Goal: Task Accomplishment & Management: Use online tool/utility

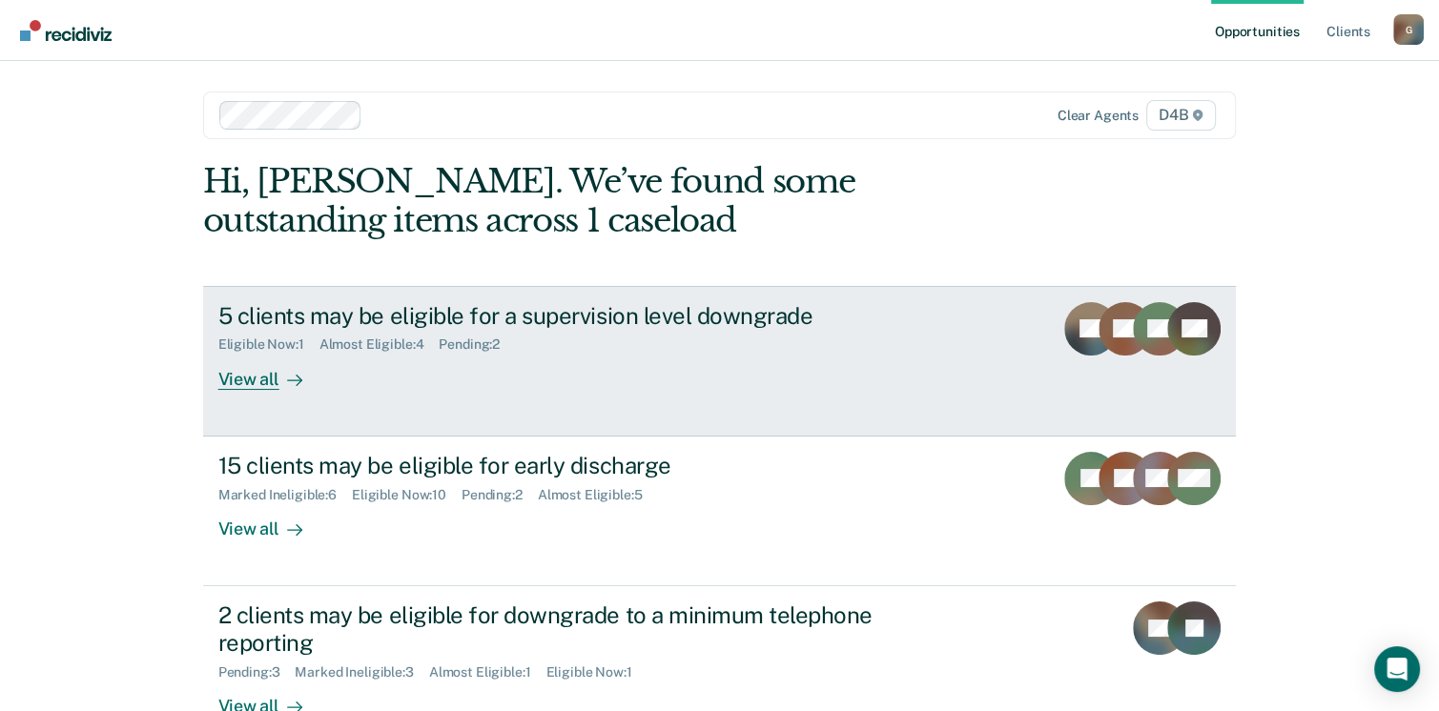
click at [247, 382] on div "View all" at bounding box center [271, 371] width 107 height 37
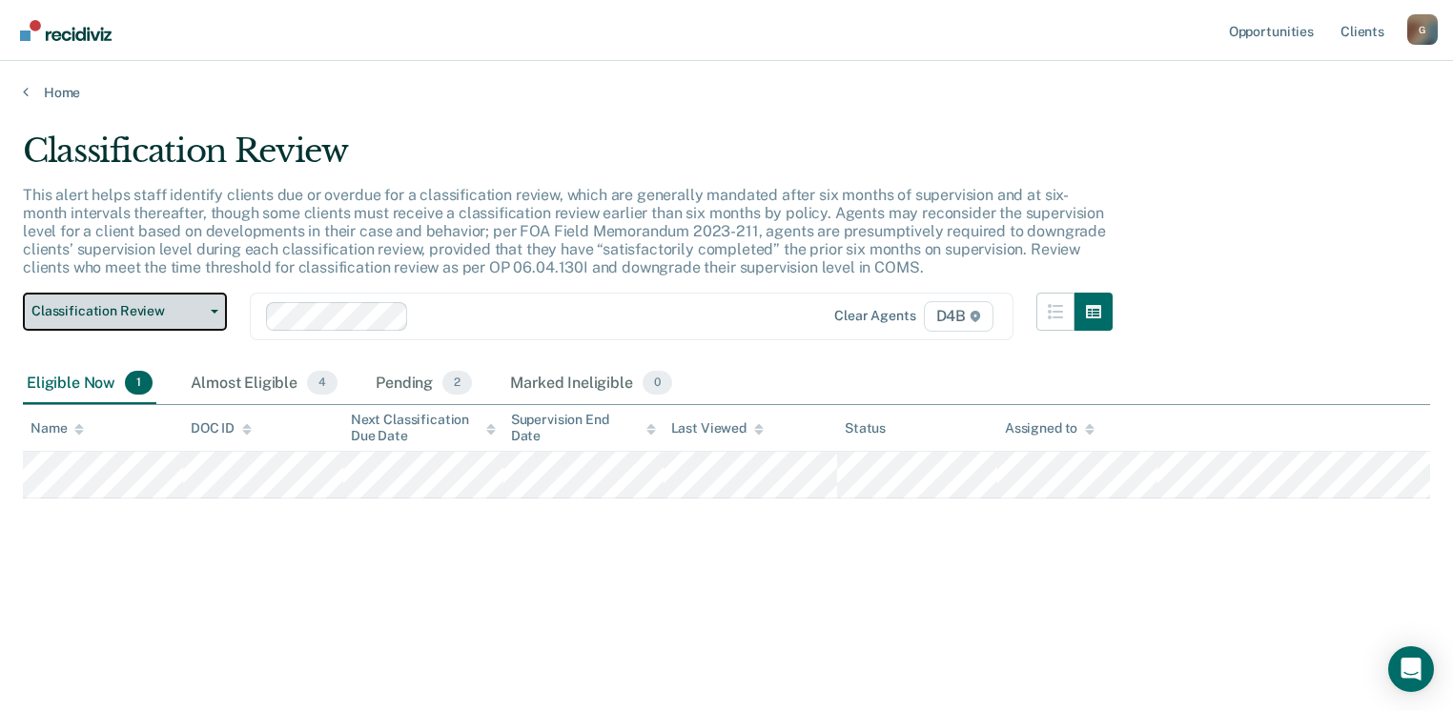
click at [214, 317] on button "Classification Review" at bounding box center [125, 312] width 204 height 38
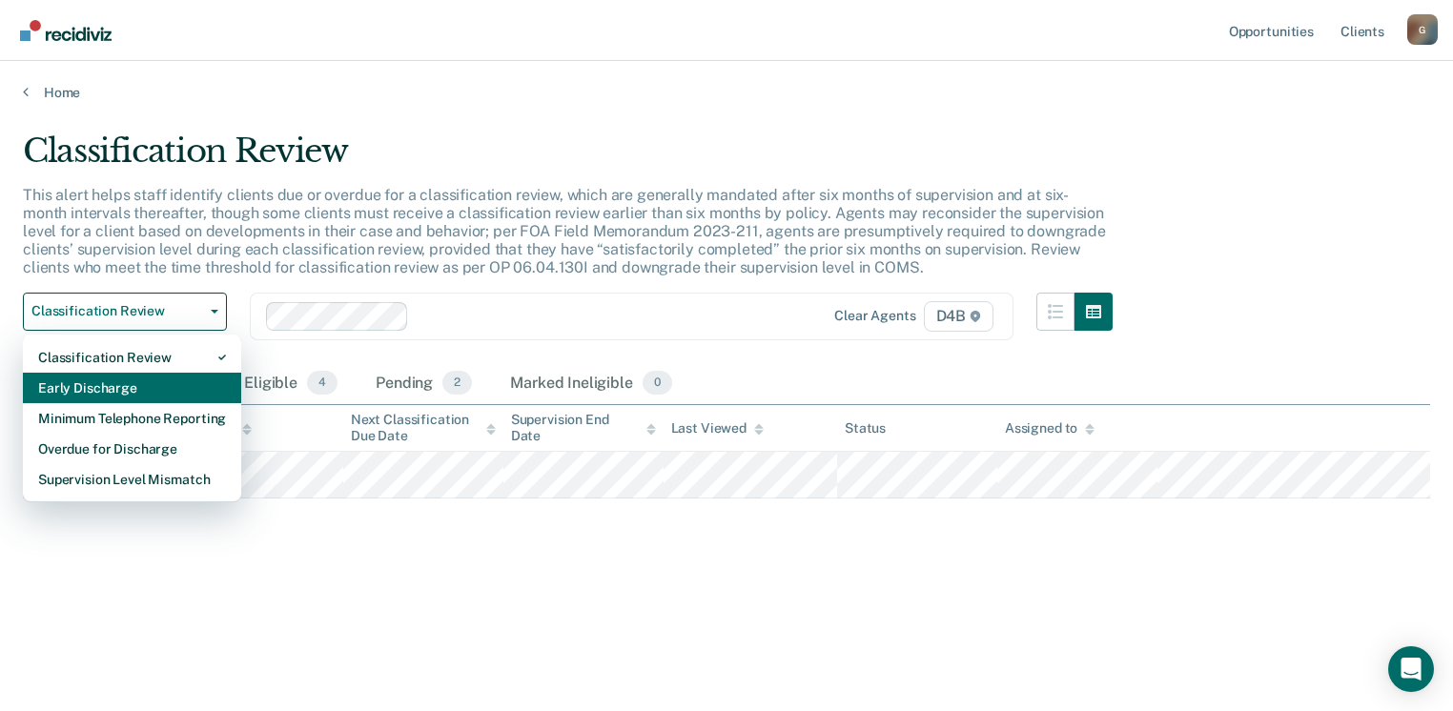
click at [105, 389] on div "Early Discharge" at bounding box center [132, 388] width 188 height 31
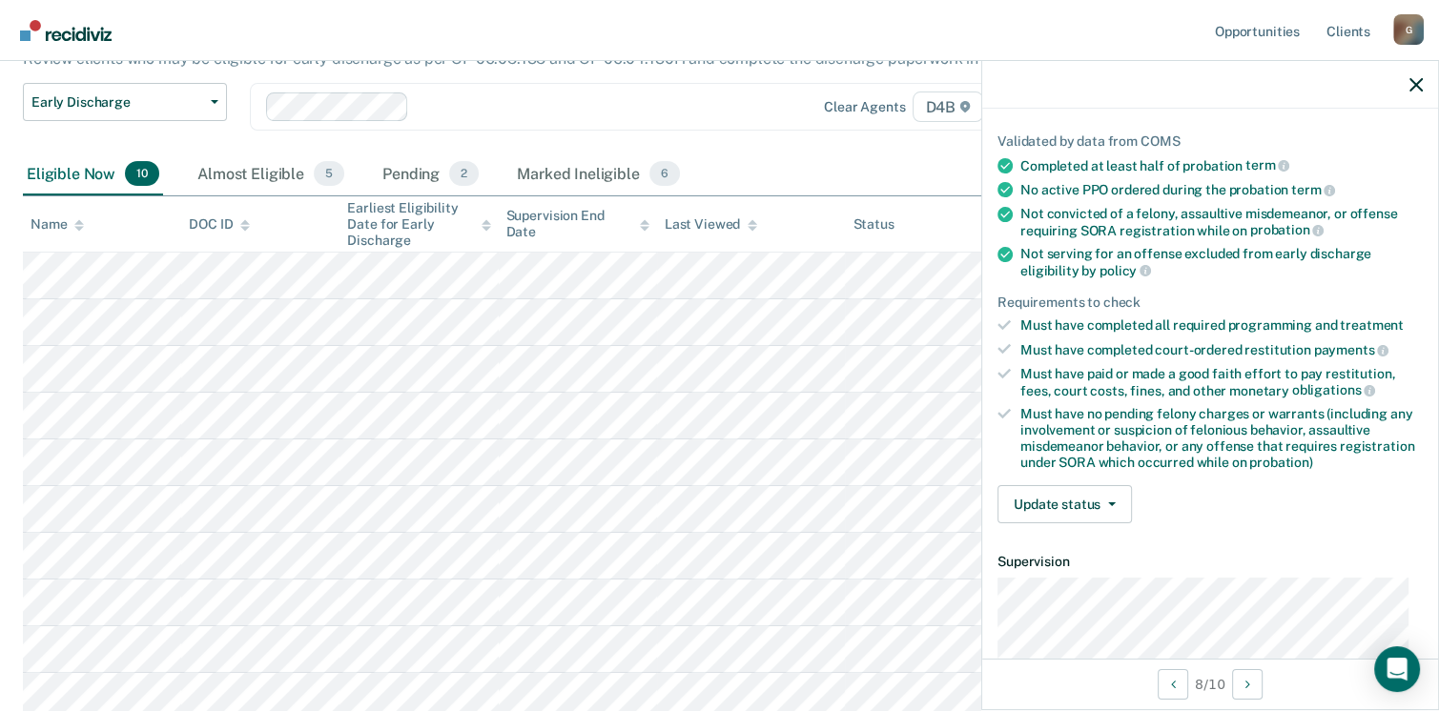
scroll to position [191, 0]
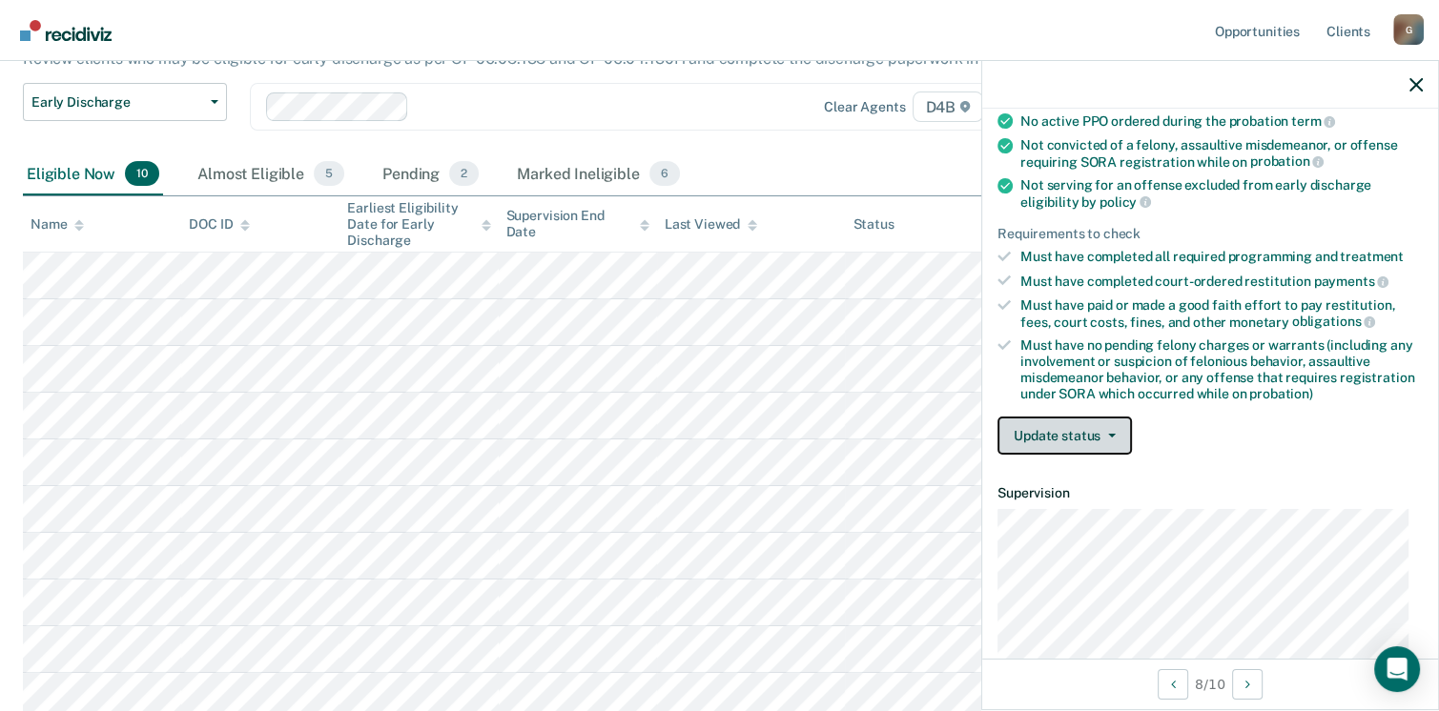
click at [1106, 417] on button "Update status" at bounding box center [1064, 436] width 134 height 38
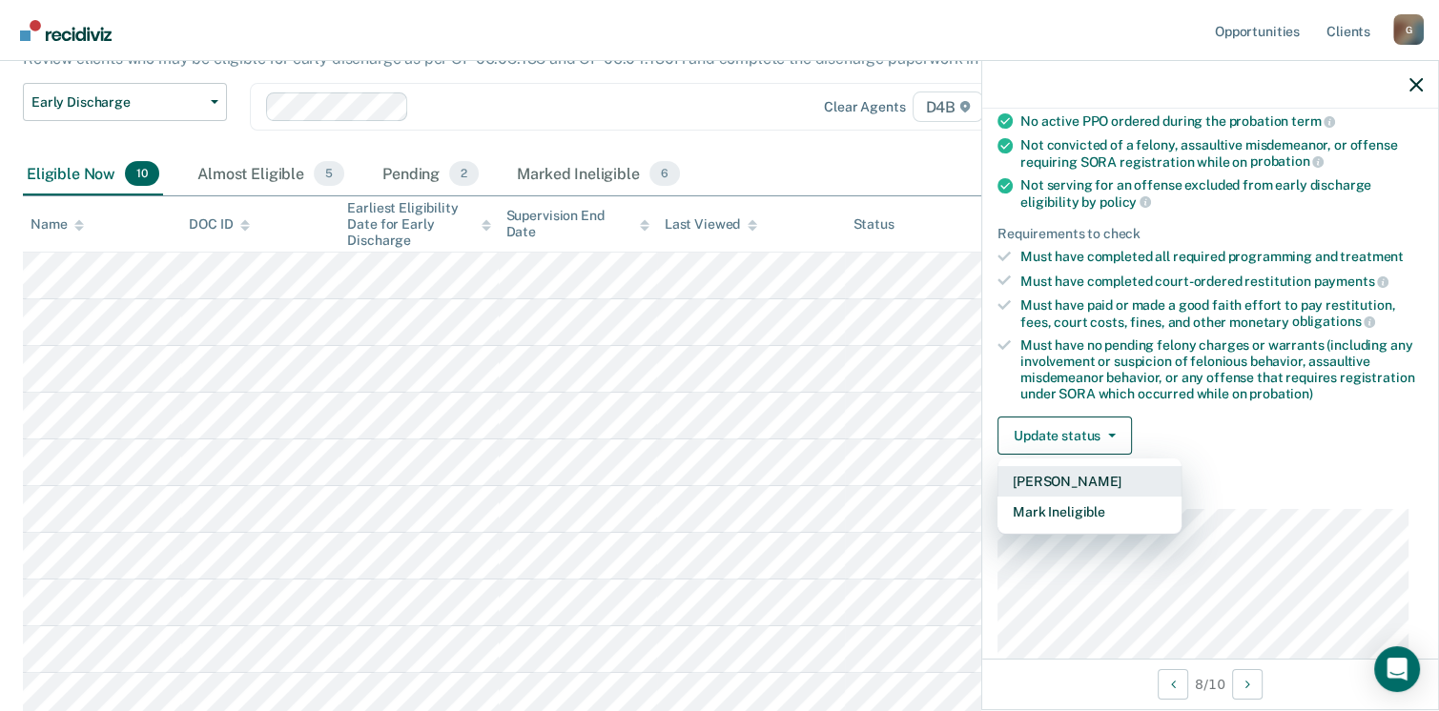
click at [1095, 477] on button "[PERSON_NAME]" at bounding box center [1089, 481] width 184 height 31
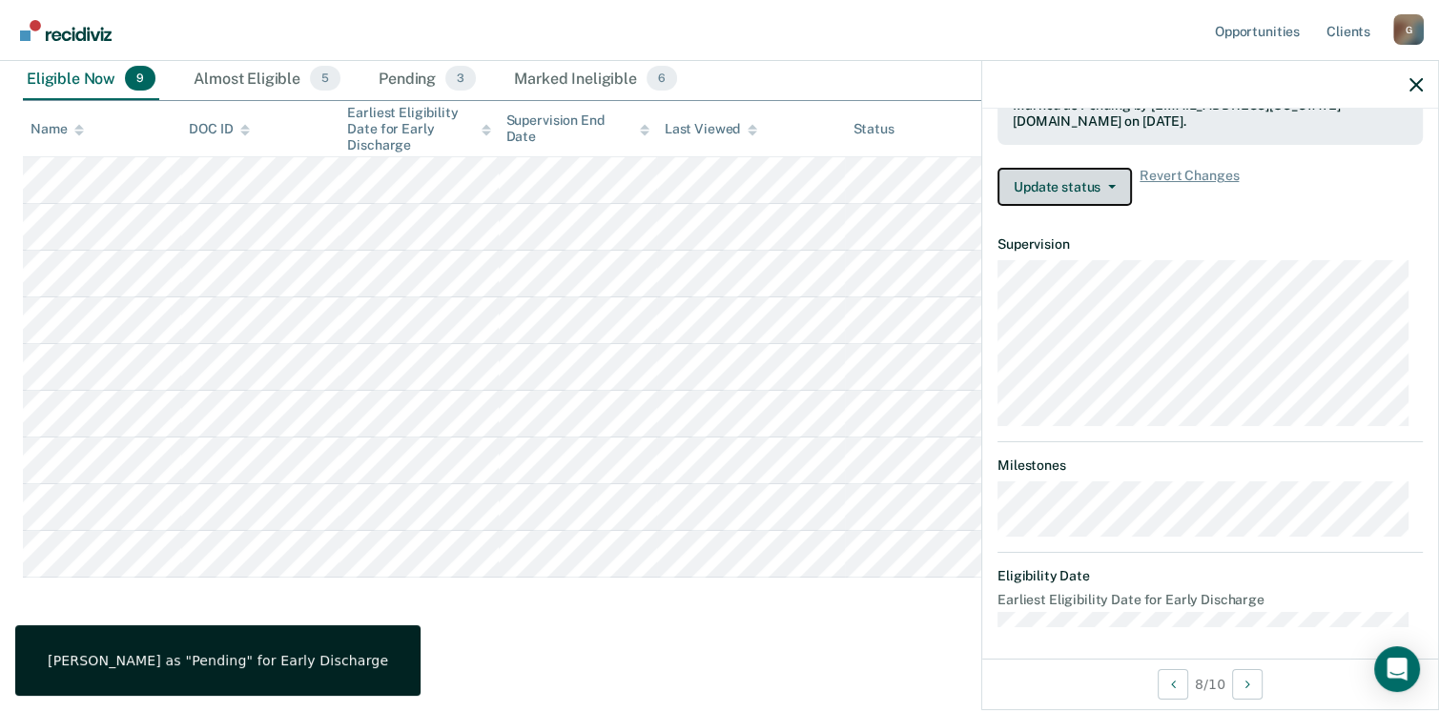
scroll to position [287, 0]
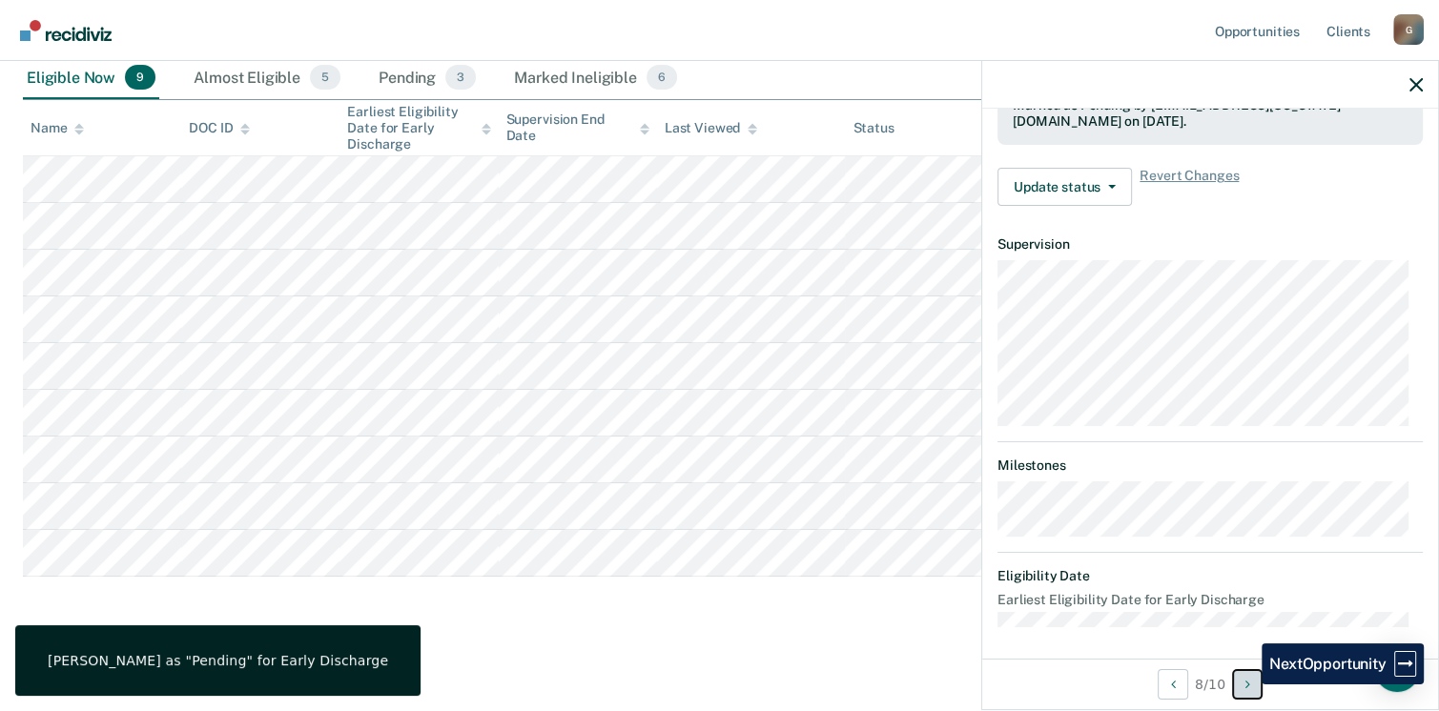
click at [1247, 685] on icon "Next Opportunity" at bounding box center [1247, 684] width 5 height 13
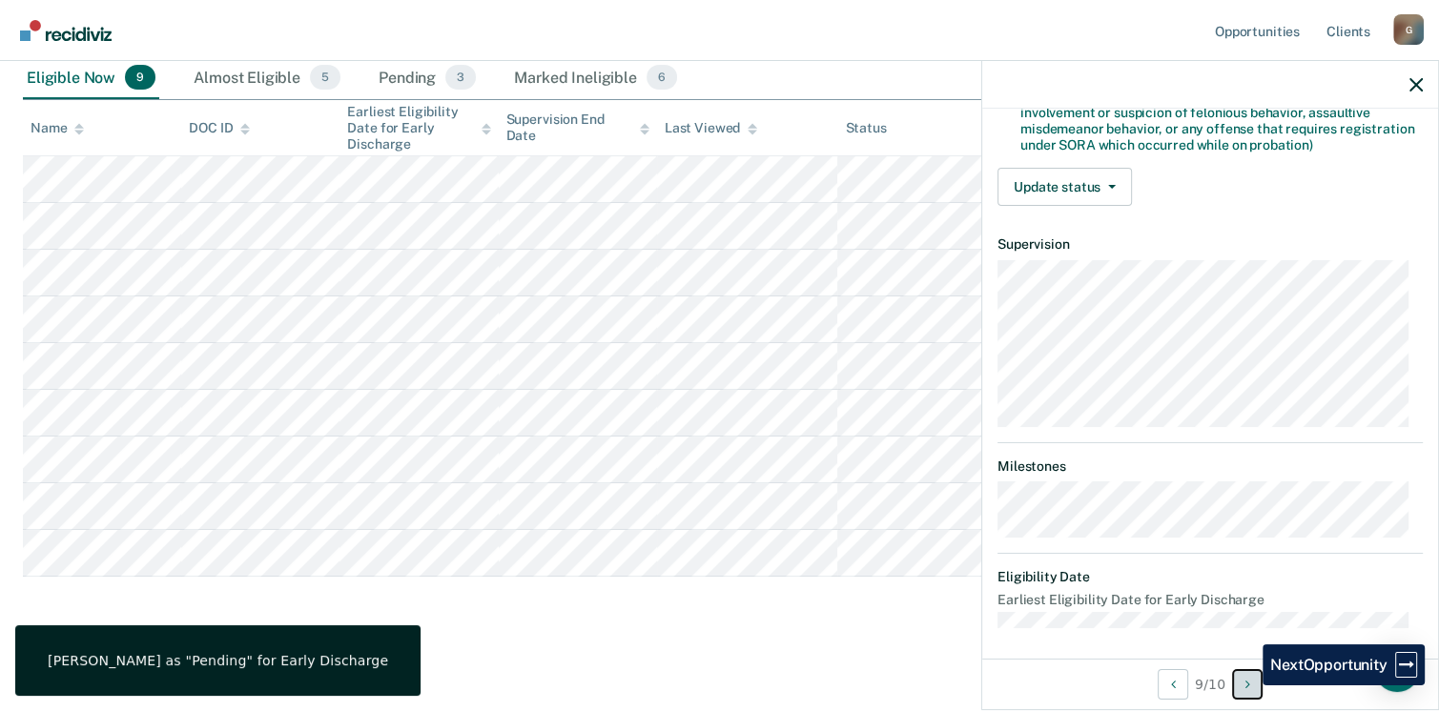
click at [1248, 686] on icon "Next Opportunity" at bounding box center [1247, 684] width 5 height 13
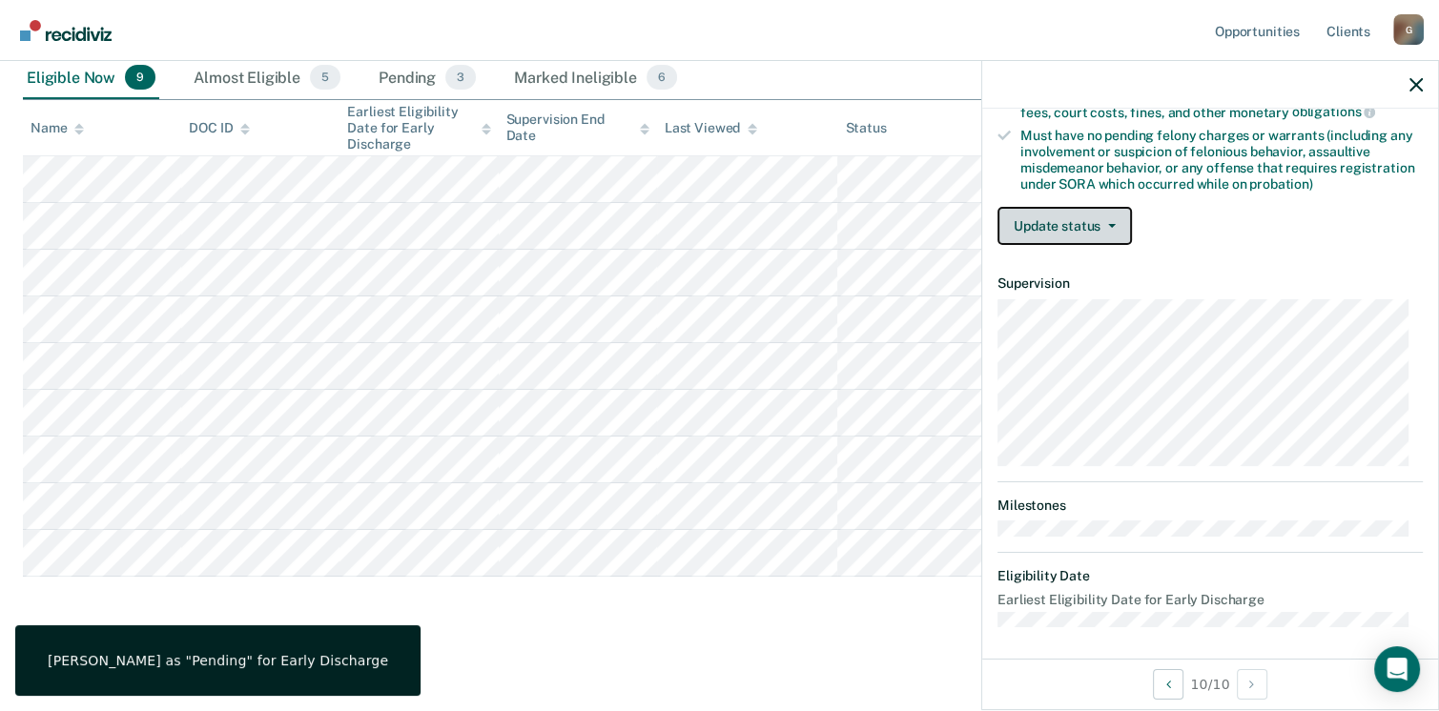
click at [1117, 224] on button "Update status" at bounding box center [1064, 226] width 134 height 38
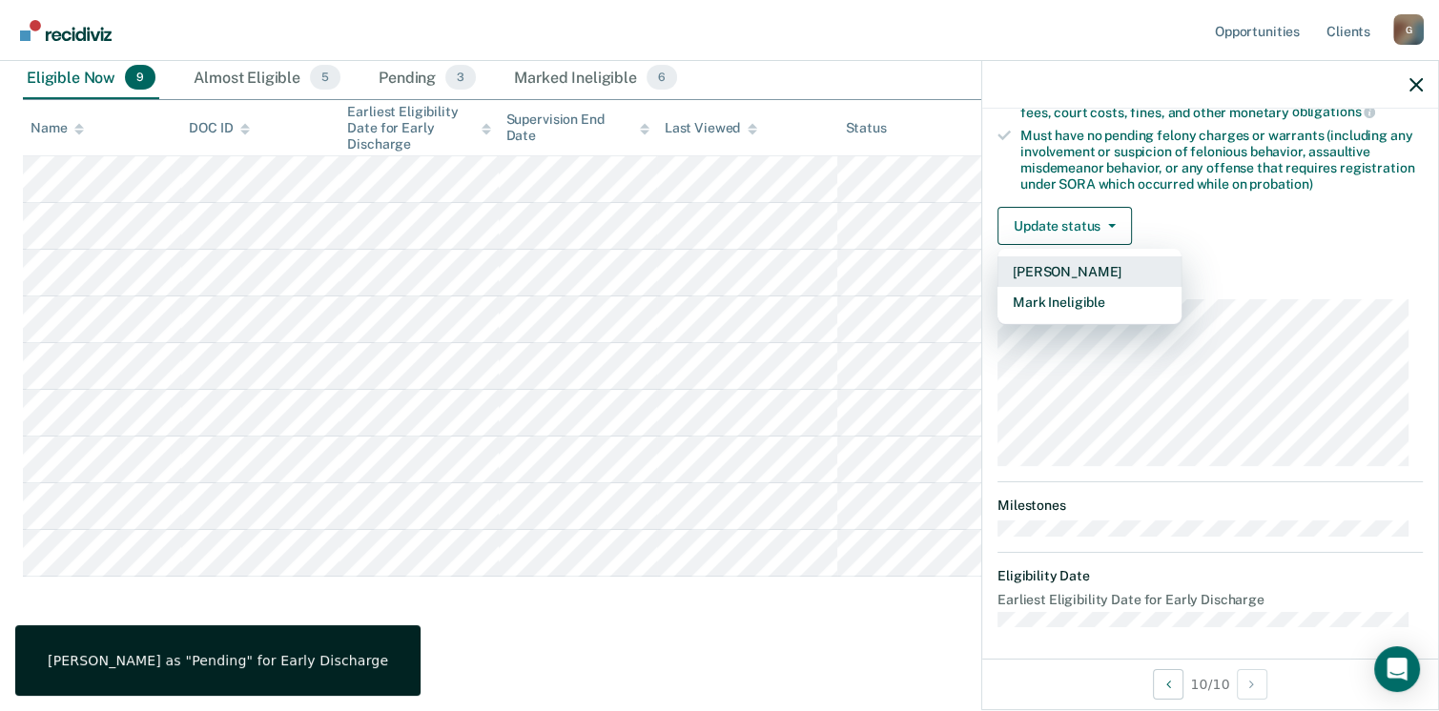
click at [1110, 269] on button "[PERSON_NAME]" at bounding box center [1089, 271] width 184 height 31
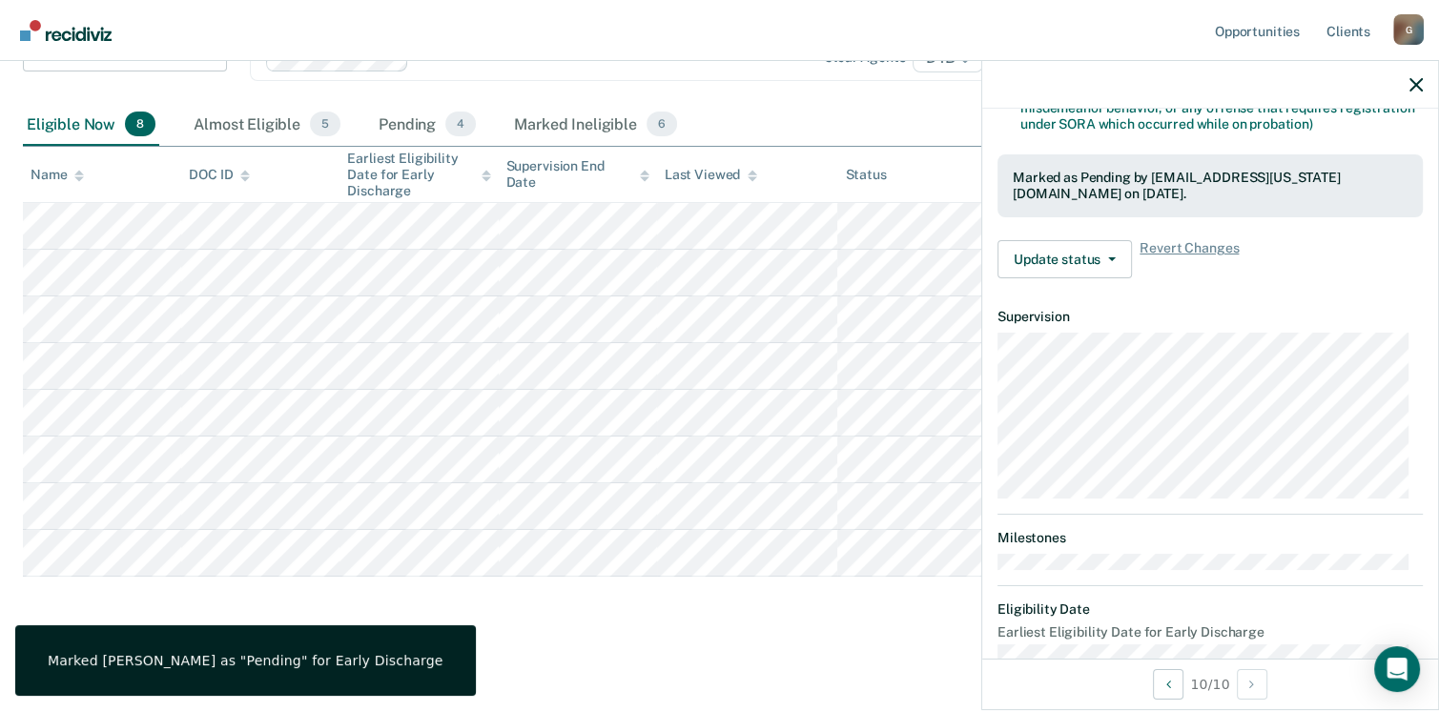
scroll to position [493, 0]
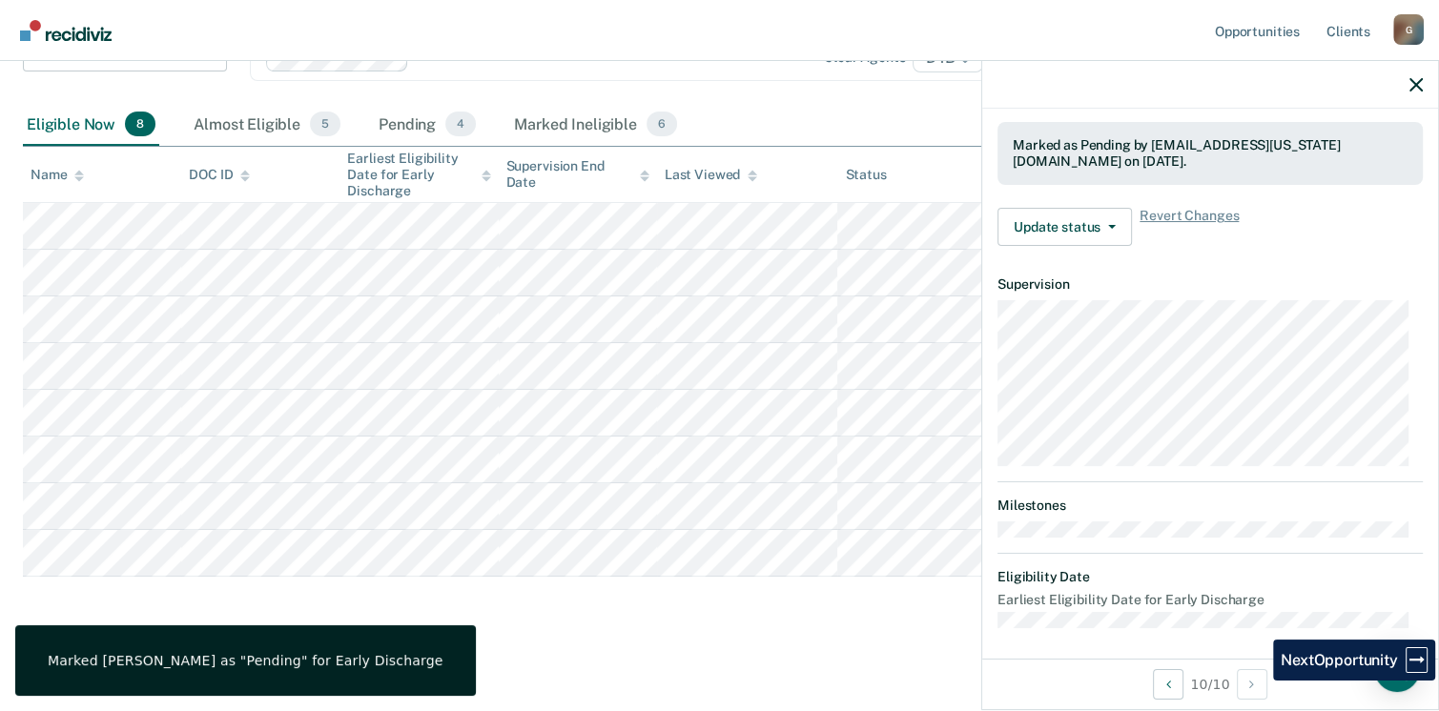
click at [1251, 701] on div "10 / 10" at bounding box center [1210, 684] width 456 height 51
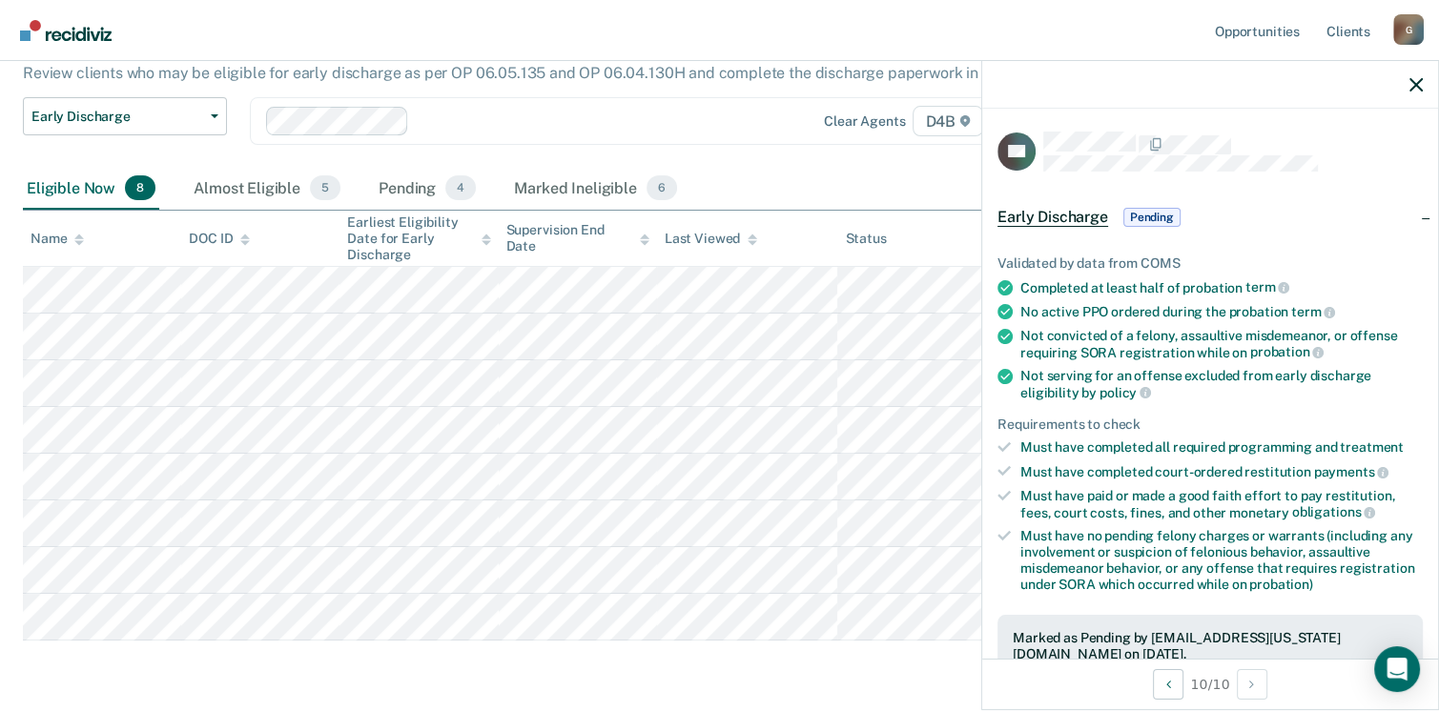
scroll to position [145, 0]
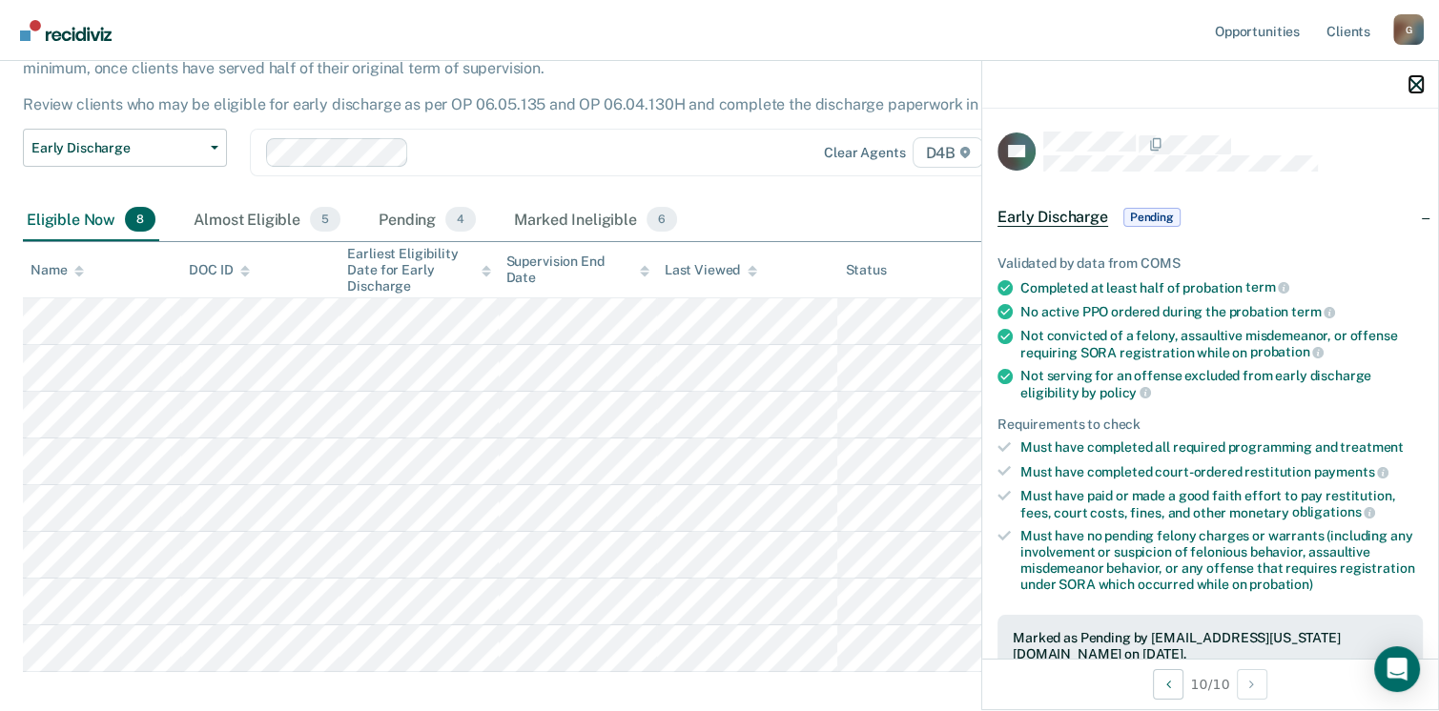
click at [1419, 83] on icon "button" at bounding box center [1415, 84] width 13 height 13
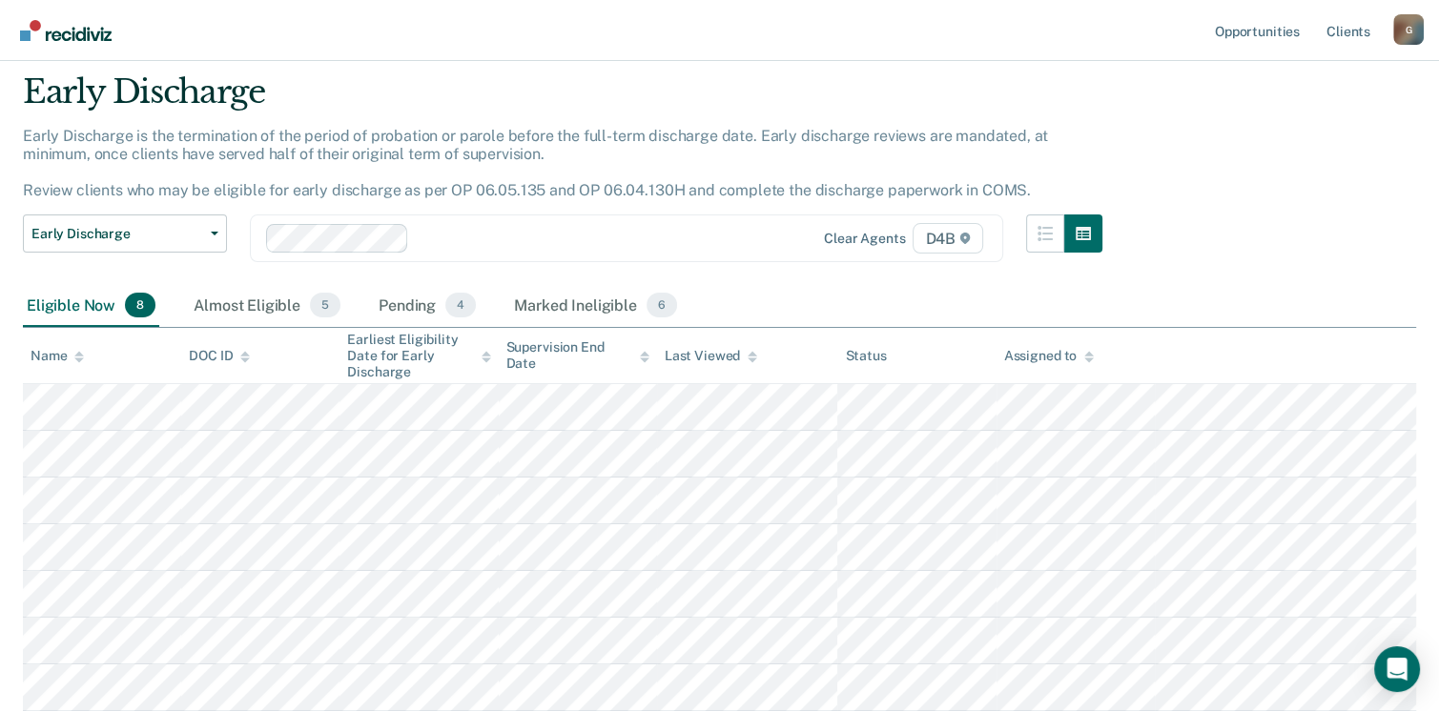
scroll to position [0, 0]
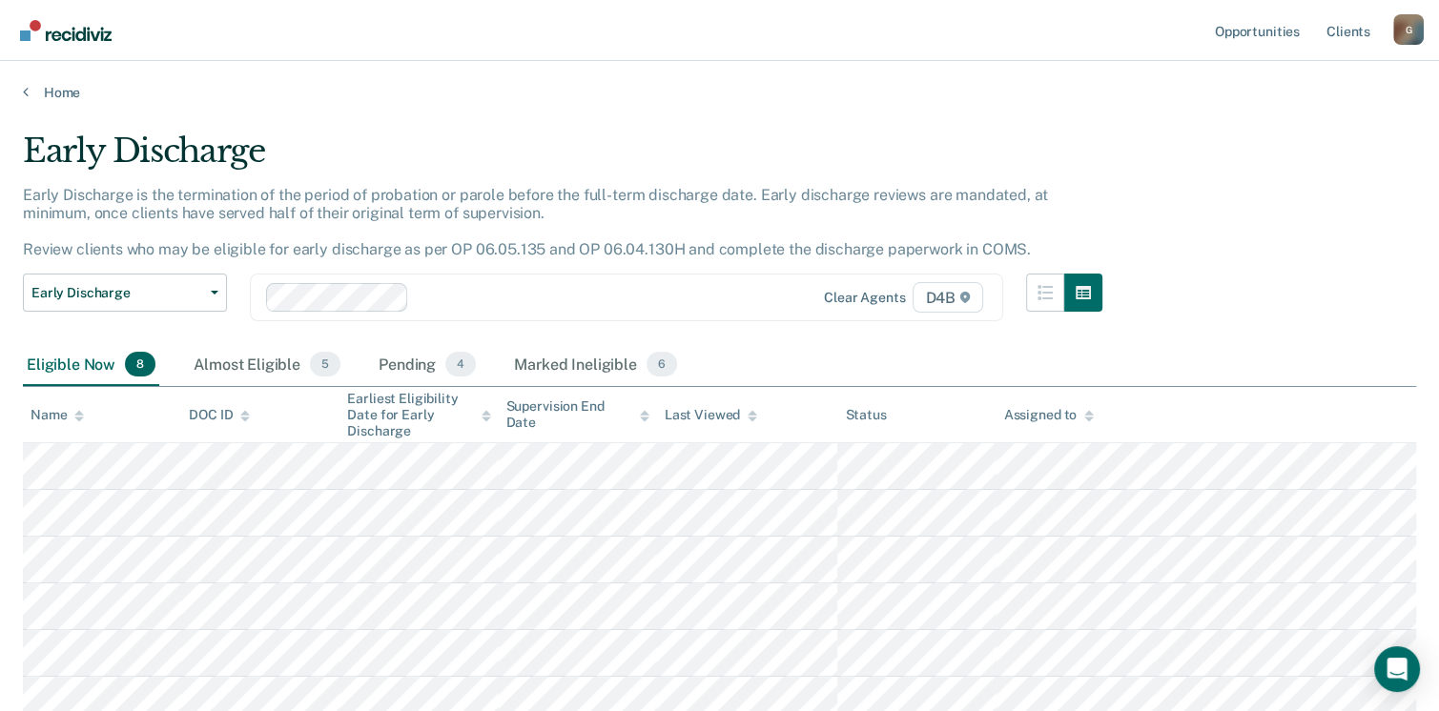
click at [1273, 150] on div "Early Discharge Early Discharge is the termination of the period of probation o…" at bounding box center [719, 472] width 1393 height 680
